Goal: Task Accomplishment & Management: Manage account settings

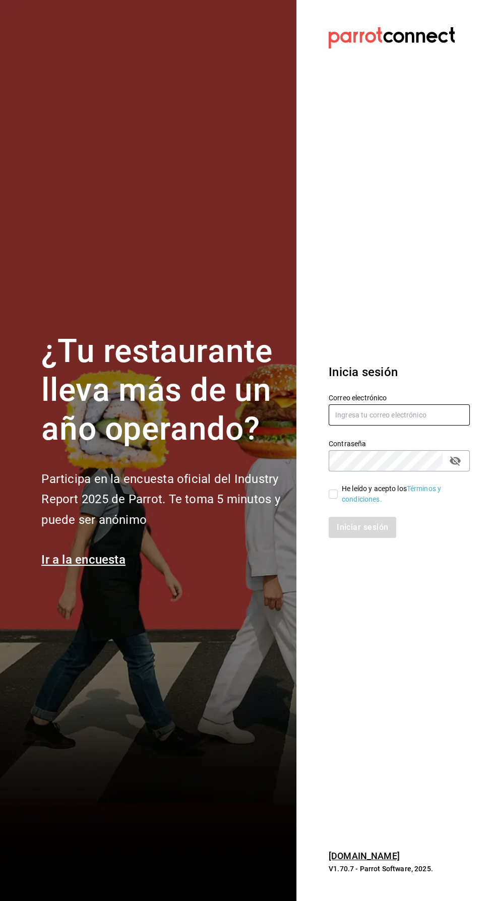
click at [392, 426] on input "text" at bounding box center [399, 414] width 141 height 21
type input "[EMAIL_ADDRESS][DOMAIN_NAME]"
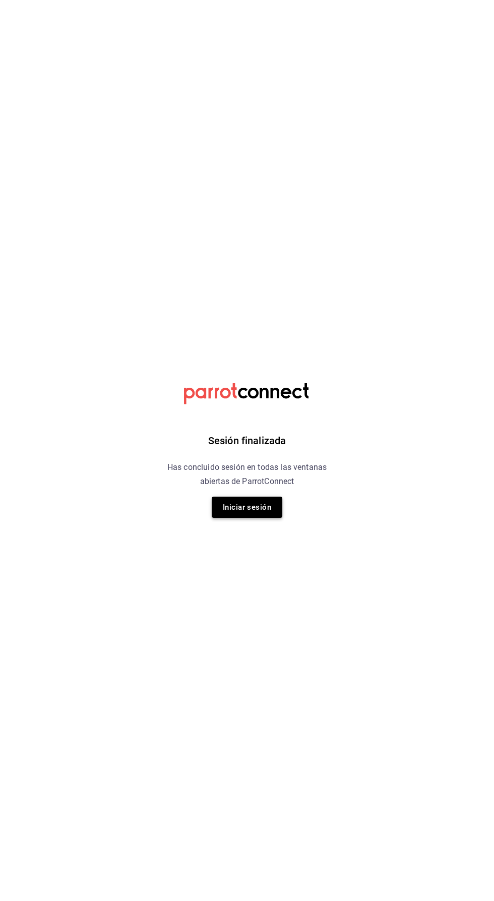
click at [259, 517] on button "Iniciar sesión" at bounding box center [247, 507] width 71 height 21
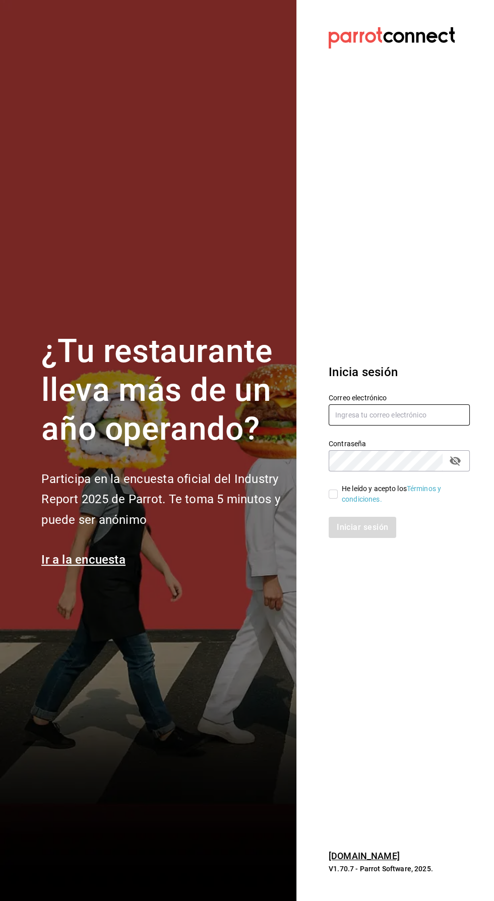
click at [413, 426] on input "text" at bounding box center [399, 414] width 141 height 21
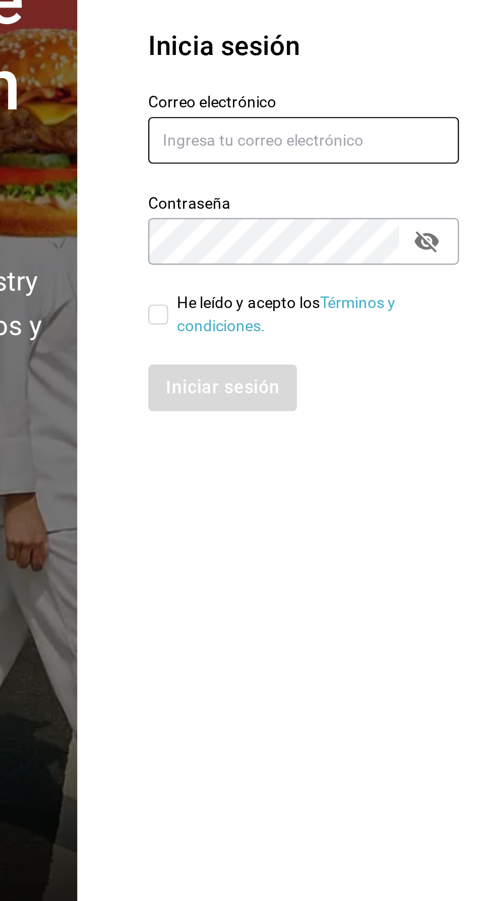
click at [345, 426] on input "text" at bounding box center [399, 414] width 141 height 21
type input "[EMAIL_ADDRESS][DOMAIN_NAME]"
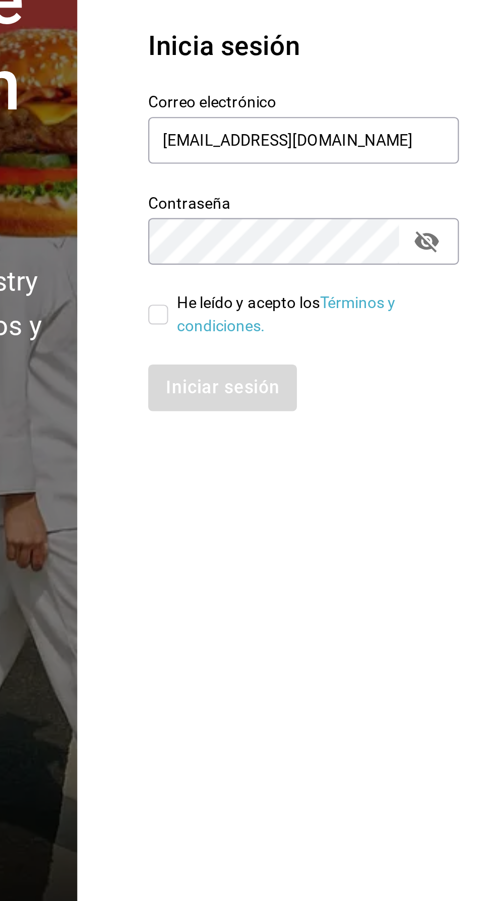
click at [336, 499] on input "He leído y acepto los Términos y condiciones." at bounding box center [333, 494] width 9 height 9
checkbox input "true"
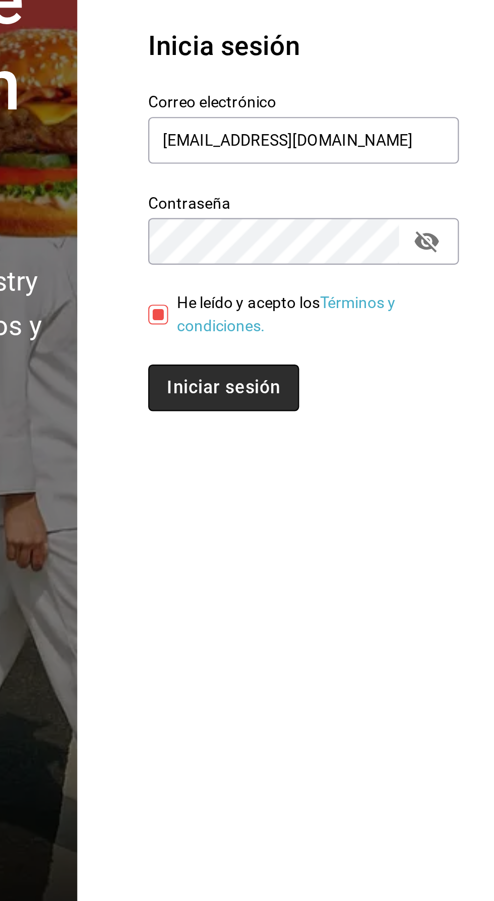
click at [372, 538] on button "Iniciar sesión" at bounding box center [363, 527] width 69 height 21
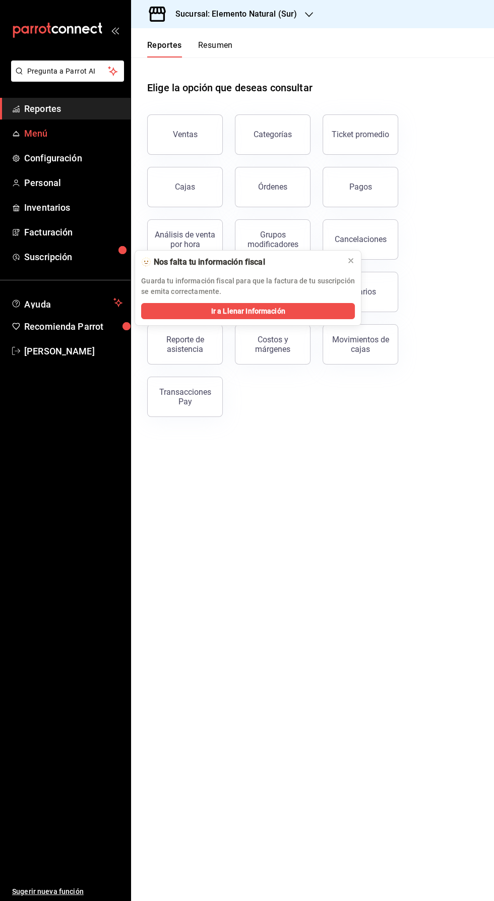
click at [28, 139] on span "Menú" at bounding box center [73, 134] width 98 height 14
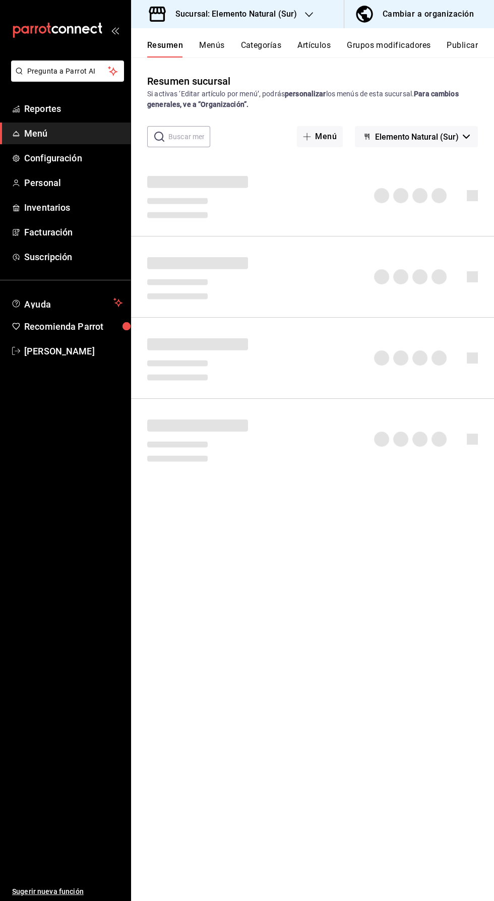
click at [307, 51] on button "Artículos" at bounding box center [314, 48] width 33 height 17
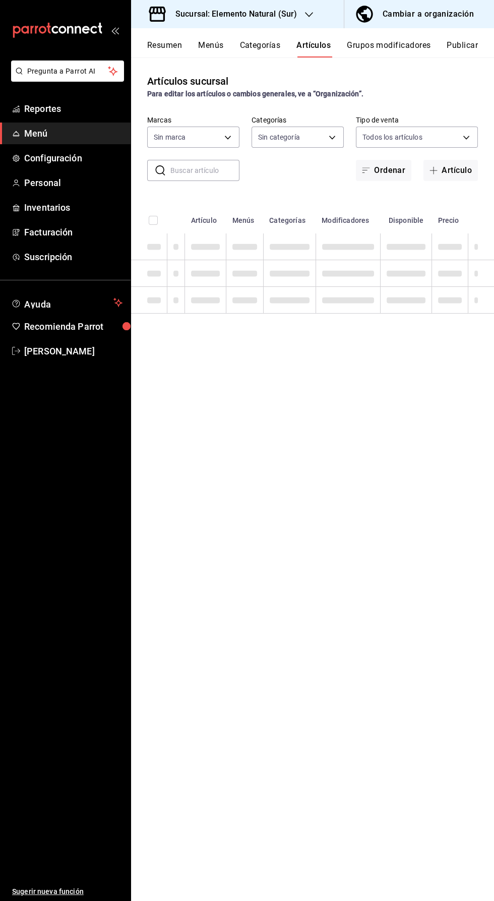
type input "091f25d9-5449-4abf-981f-dc587cfa90bd,0e2df676-c385-4503-a979-64350ee7efbe,74474…"
click at [180, 177] on input "text" at bounding box center [204, 170] width 69 height 20
type input "60ee52ca-28b8-49be-b92a-aaae33454745,2d4e62b9-1f1e-4a4d-9c0e-afc23f84dd5f,5a6a7…"
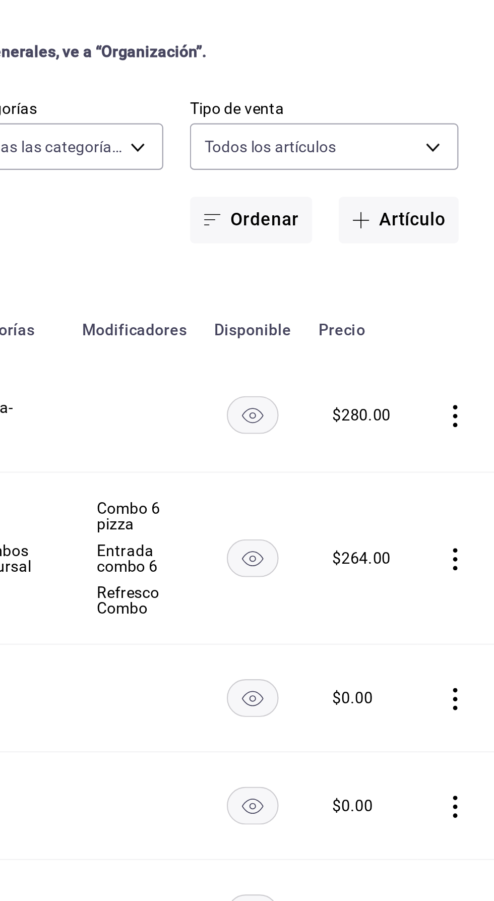
type input "Pizza"
click at [385, 328] on rect "availability-product" at bounding box center [384, 324] width 23 height 17
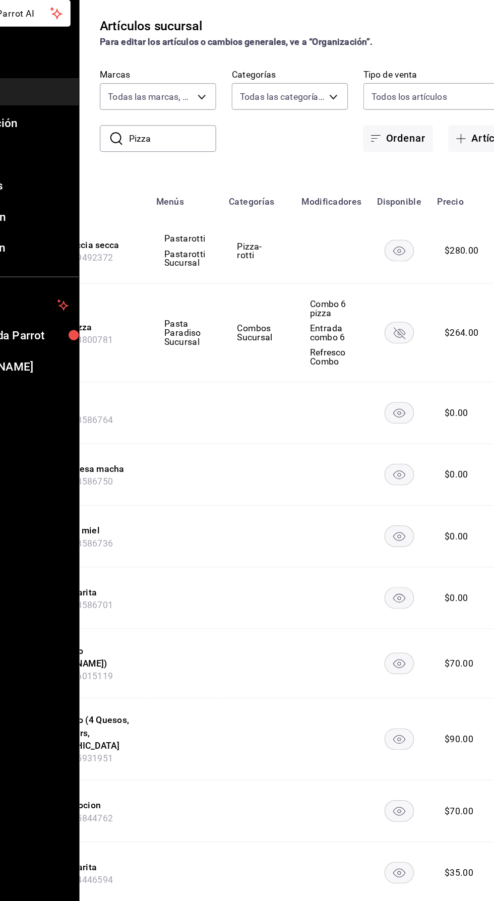
click at [375, 265] on rect "availability-product" at bounding box center [384, 259] width 23 height 17
click at [381, 388] on rect "availability-product" at bounding box center [384, 387] width 23 height 17
click at [388, 442] on rect "availability-product" at bounding box center [384, 436] width 23 height 17
click at [391, 492] on icon "availability-product" at bounding box center [385, 485] width 24 height 17
click at [391, 541] on icon "availability-product" at bounding box center [385, 534] width 24 height 17
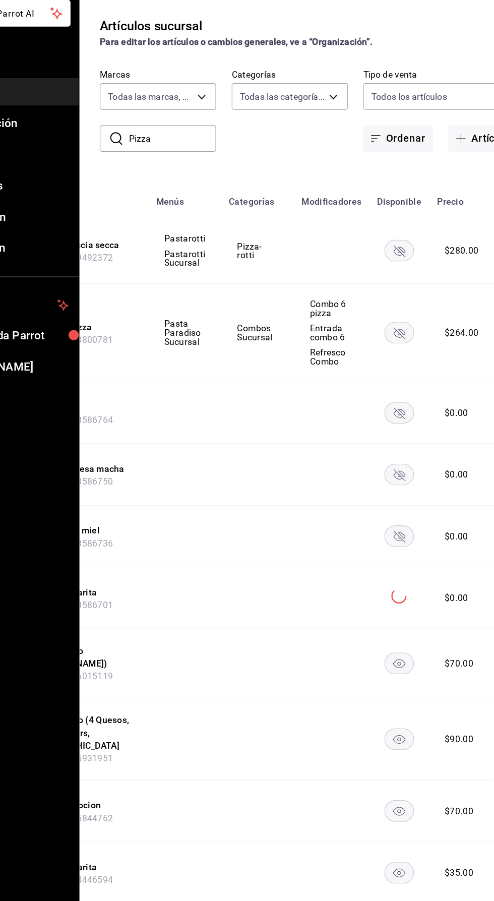
click at [381, 585] on rect "availability-product" at bounding box center [384, 586] width 23 height 17
click at [381, 641] on rect "availability-product" at bounding box center [384, 646] width 23 height 17
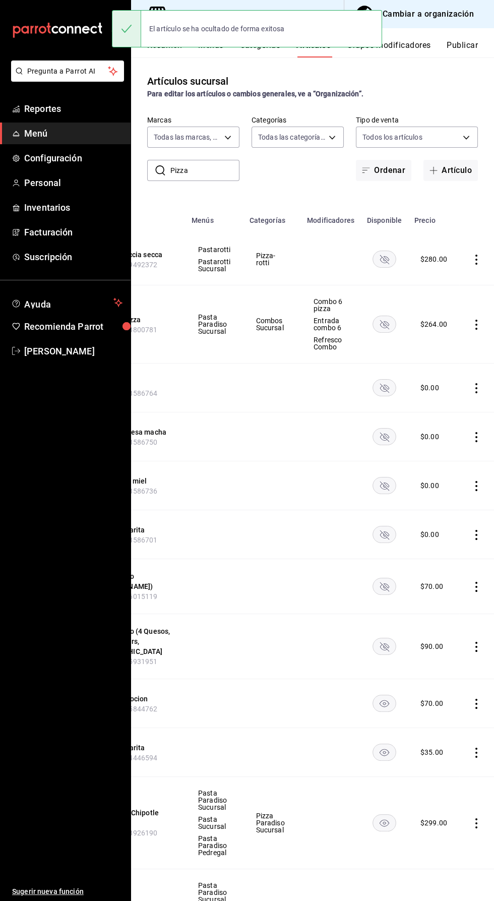
click at [383, 714] on td at bounding box center [385, 703] width 48 height 49
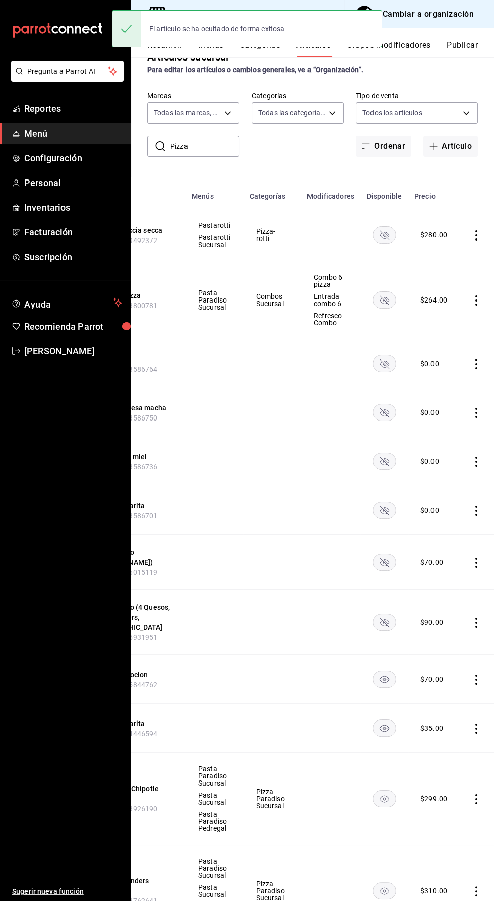
scroll to position [89, 0]
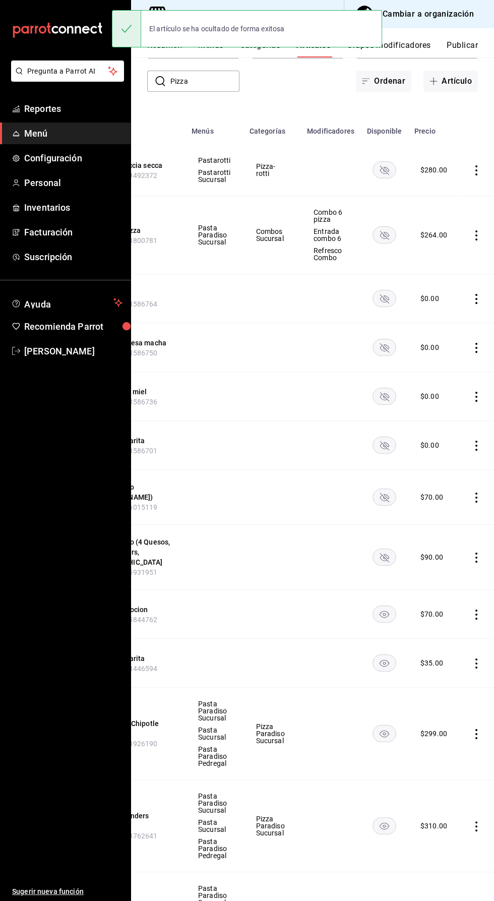
click at [381, 606] on rect "availability-product" at bounding box center [384, 614] width 23 height 17
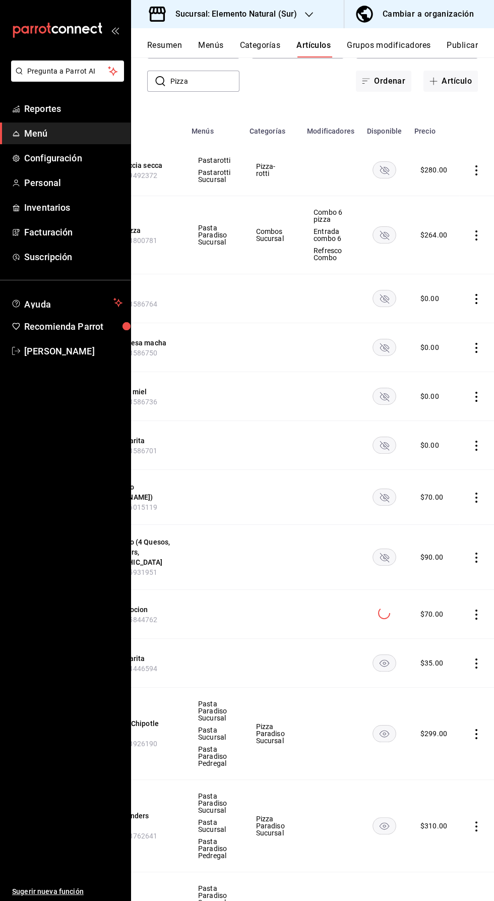
click at [381, 655] on rect "availability-product" at bounding box center [384, 663] width 23 height 17
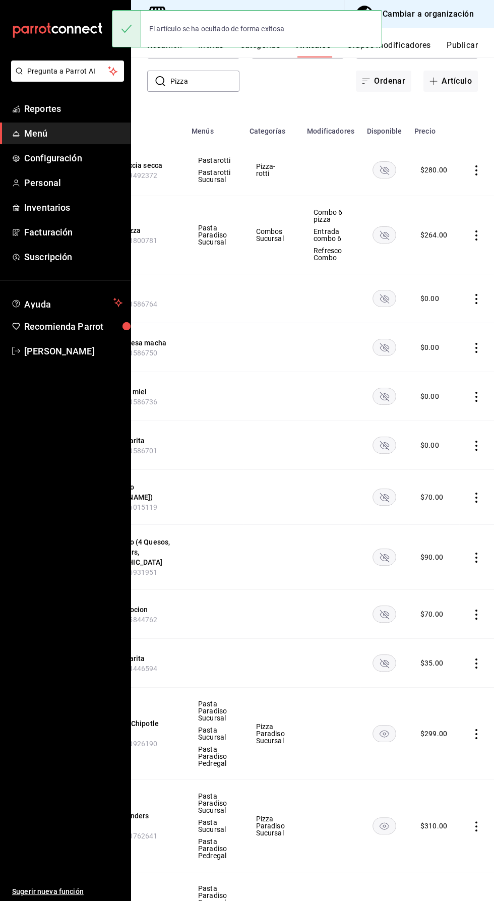
click at [388, 726] on rect "availability-product" at bounding box center [384, 734] width 23 height 17
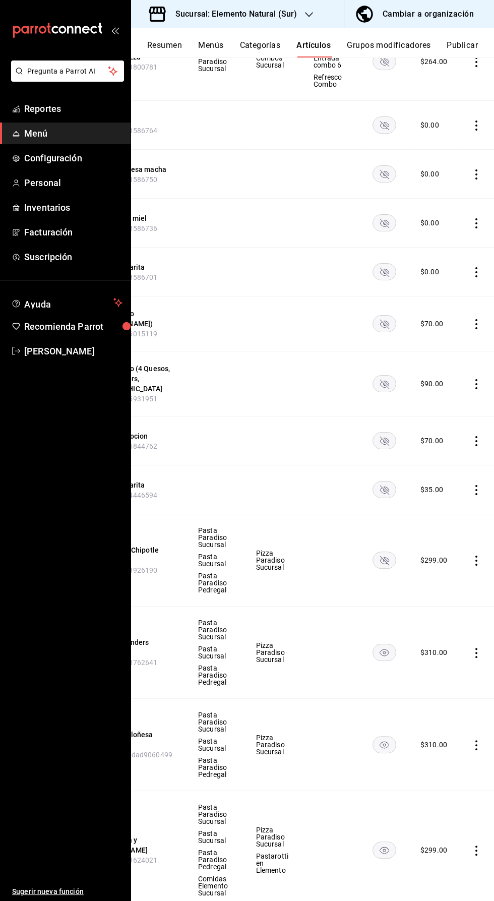
scroll to position [266, 0]
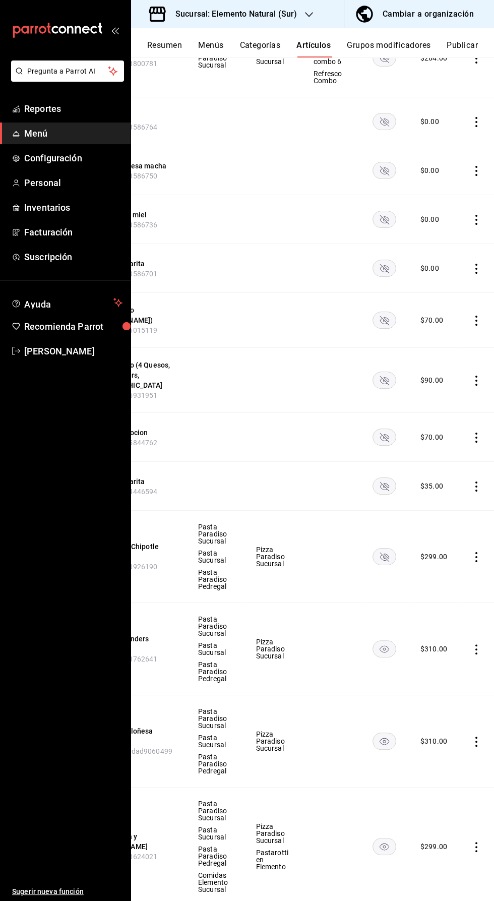
click at [391, 641] on rect "availability-product" at bounding box center [384, 649] width 23 height 17
click at [381, 733] on rect "availability-product" at bounding box center [384, 741] width 23 height 17
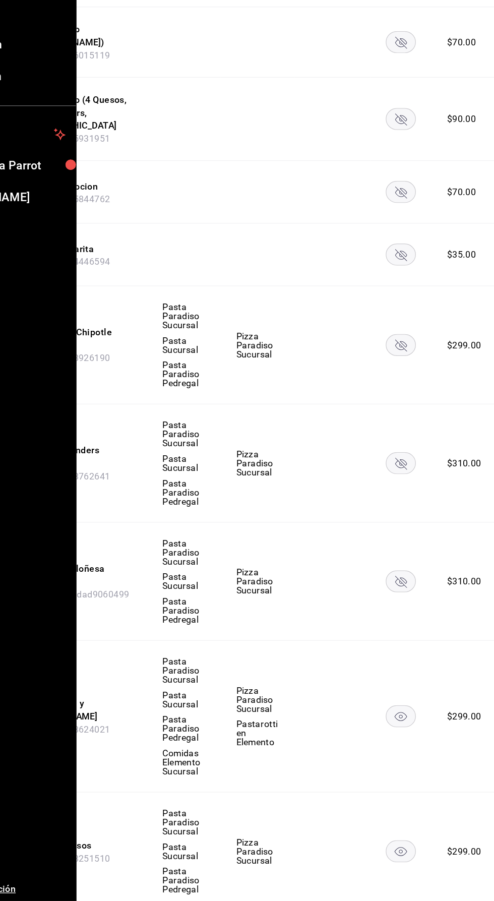
scroll to position [362, 0]
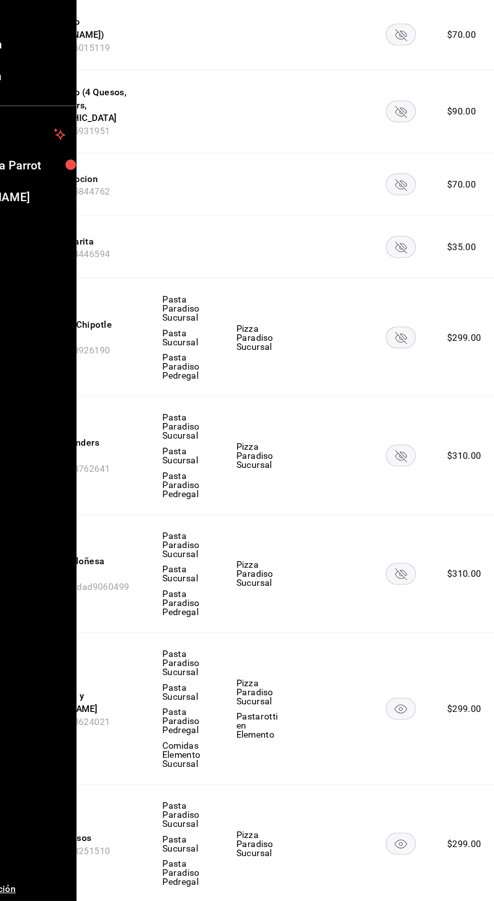
click at [386, 743] on rect "availability-product" at bounding box center [384, 751] width 23 height 17
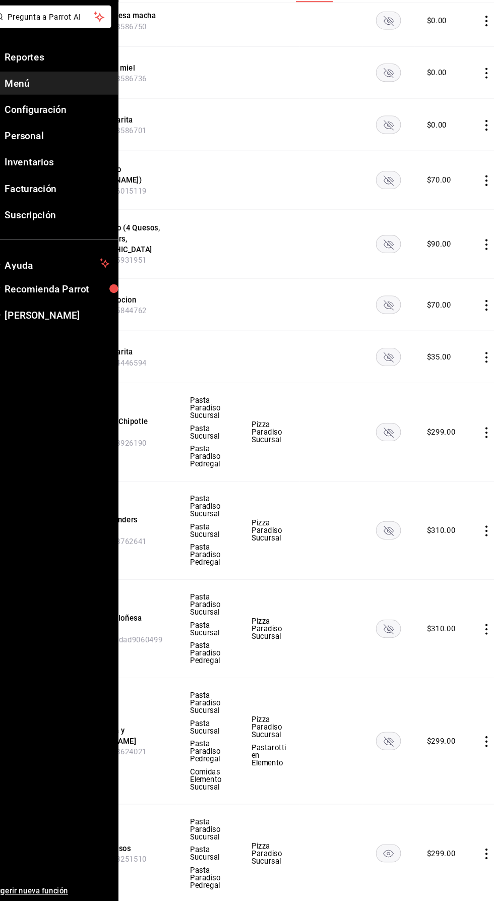
scroll to position [57, 0]
click at [387, 848] on rect "availability-product" at bounding box center [384, 856] width 23 height 17
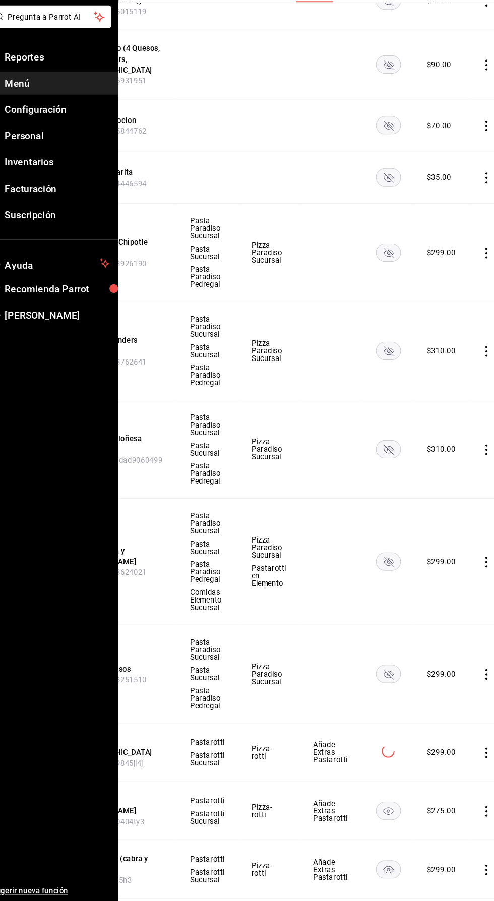
scroll to position [562, 0]
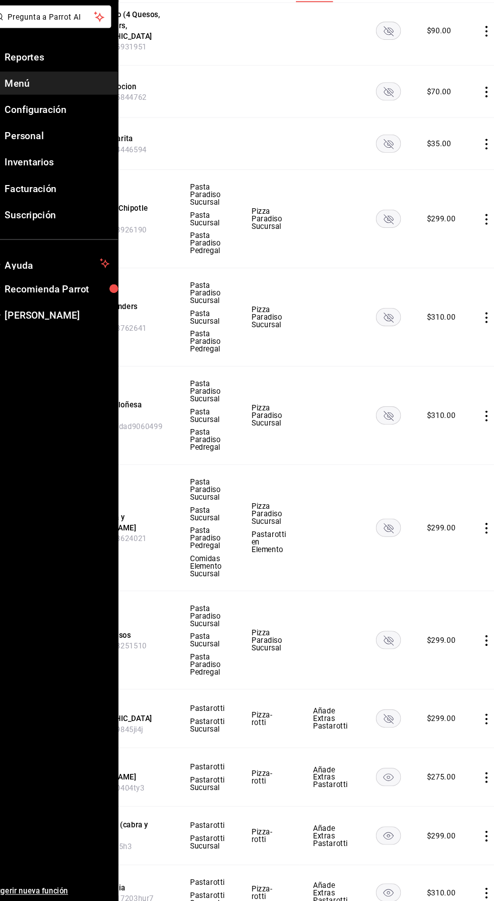
click at [392, 777] on rect "availability-product" at bounding box center [384, 785] width 23 height 17
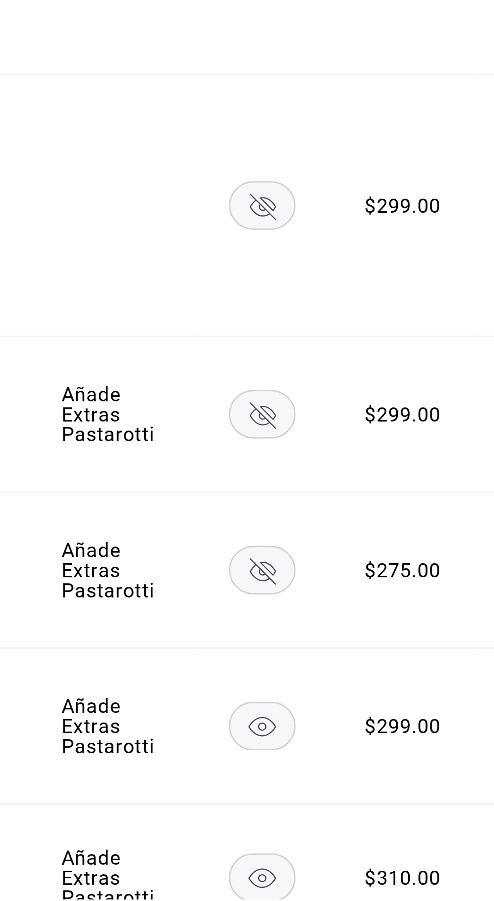
scroll to position [72, 0]
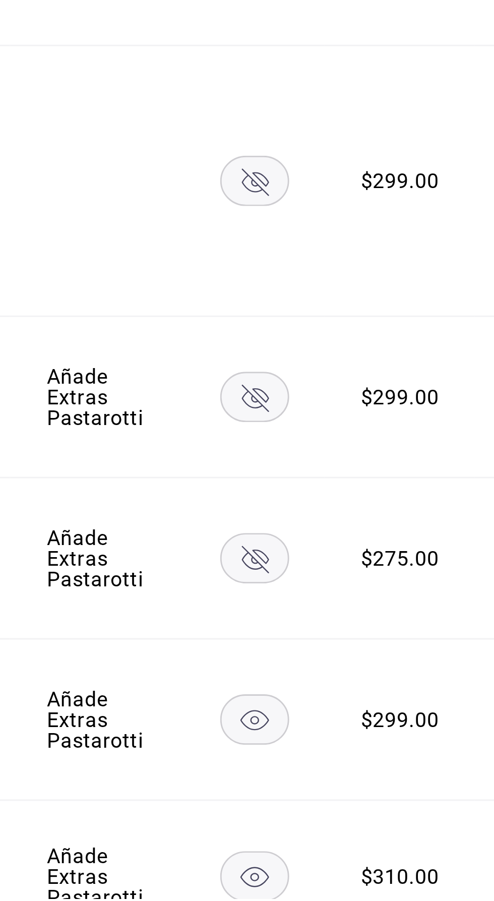
click at [392, 832] on rect "availability-product" at bounding box center [388, 840] width 23 height 17
click at [386, 885] on rect "availability-product" at bounding box center [384, 893] width 23 height 17
